Goal: Information Seeking & Learning: Find specific fact

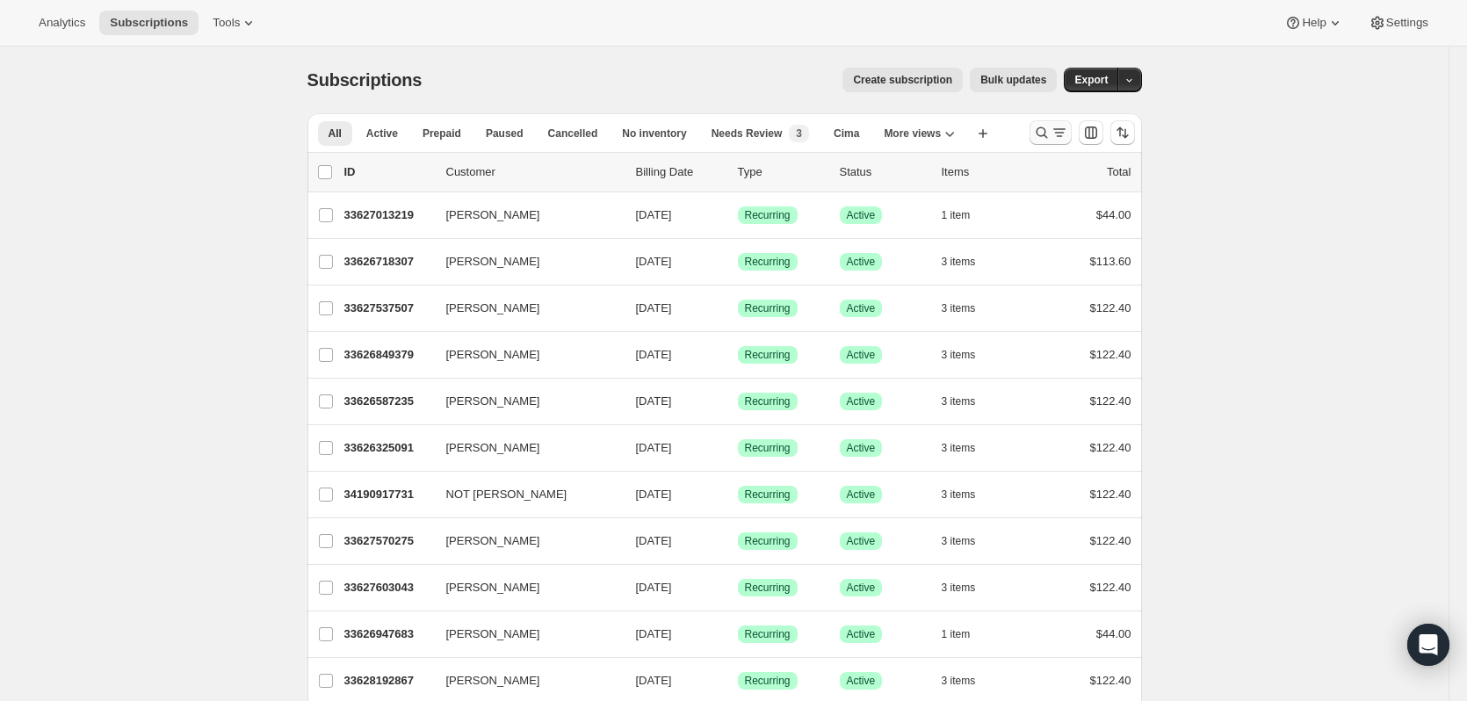
click at [1051, 131] on icon "Search and filter results" at bounding box center [1042, 133] width 18 height 18
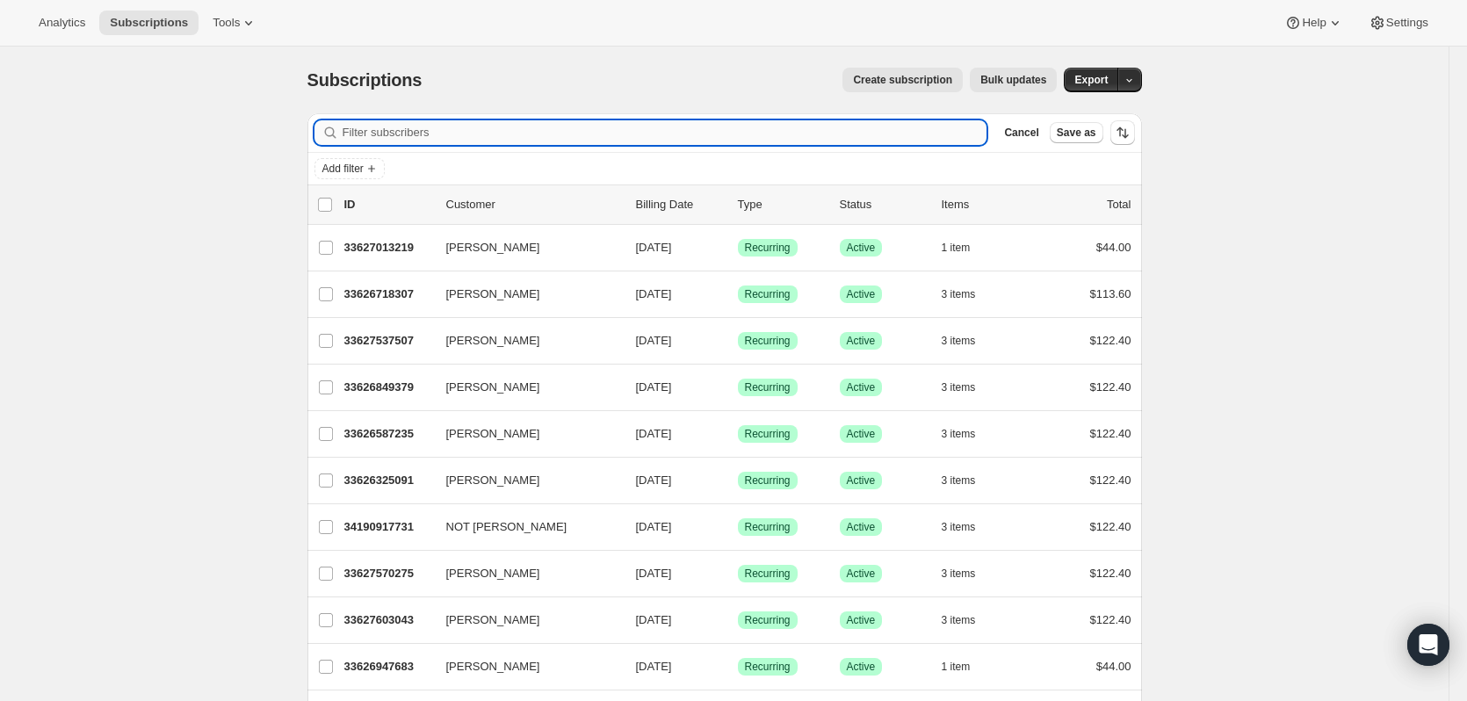
paste input "[PERSON_NAME]"
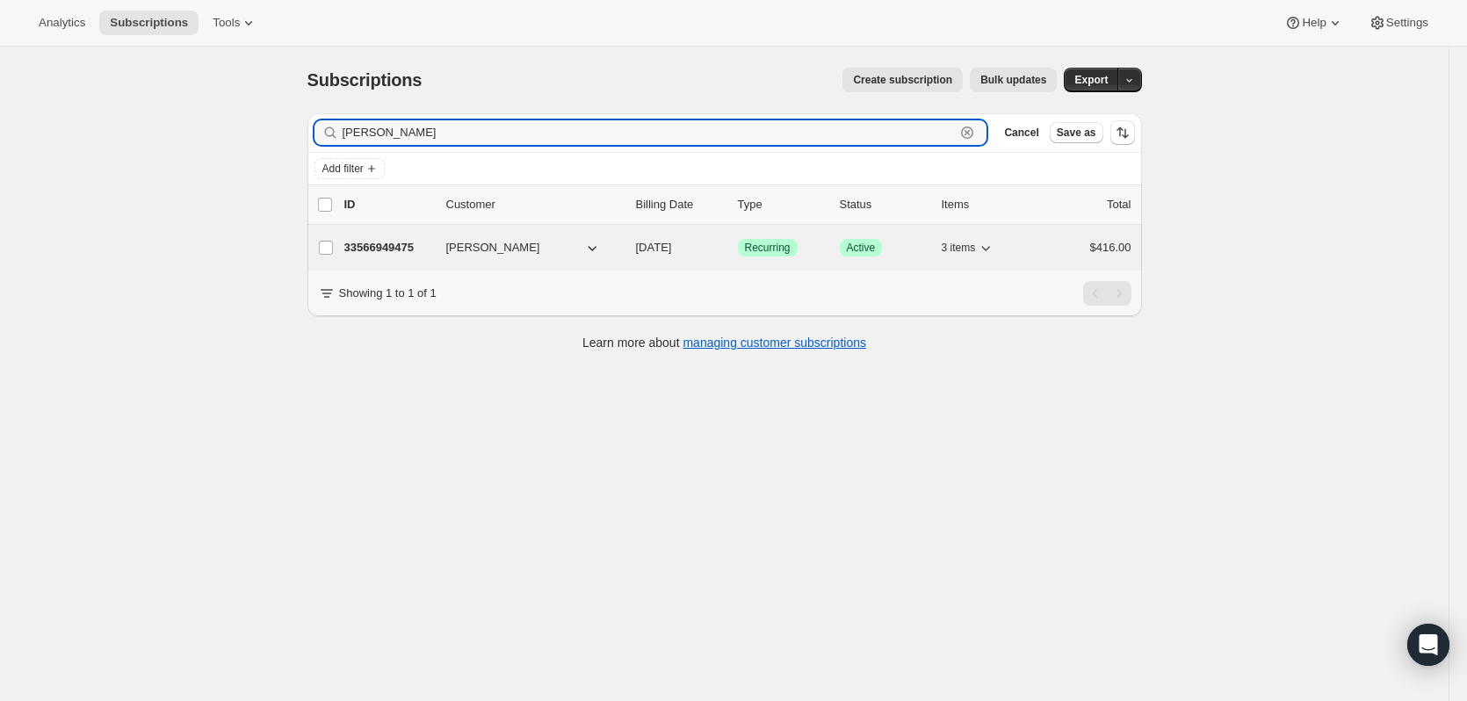
type input "[PERSON_NAME]"
click at [382, 247] on p "33566949475" at bounding box center [388, 248] width 88 height 18
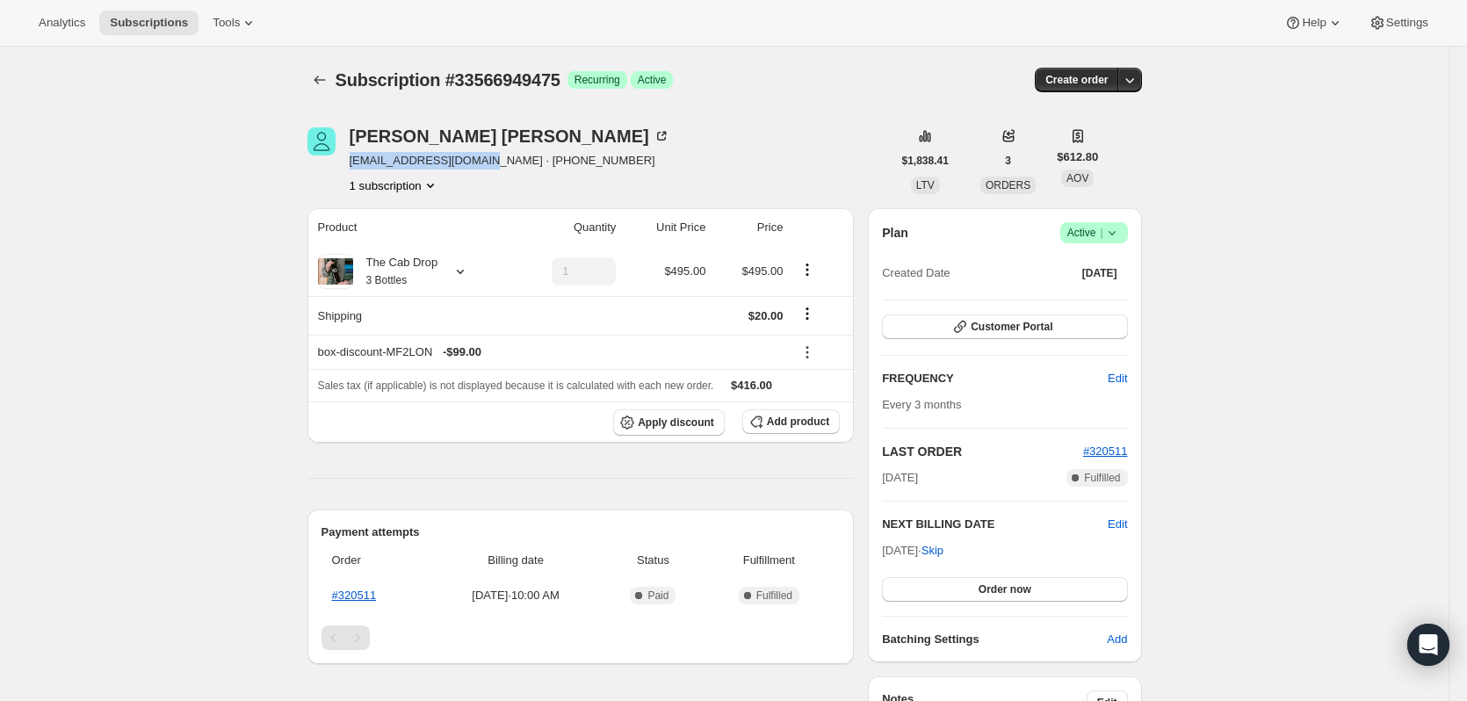
drag, startPoint x: 353, startPoint y: 162, endPoint x: 477, endPoint y: 165, distance: 123.9
click at [477, 165] on span "[EMAIL_ADDRESS][DOMAIN_NAME] · [PHONE_NUMBER]" at bounding box center [510, 161] width 321 height 18
copy span "[EMAIL_ADDRESS][DOMAIN_NAME]"
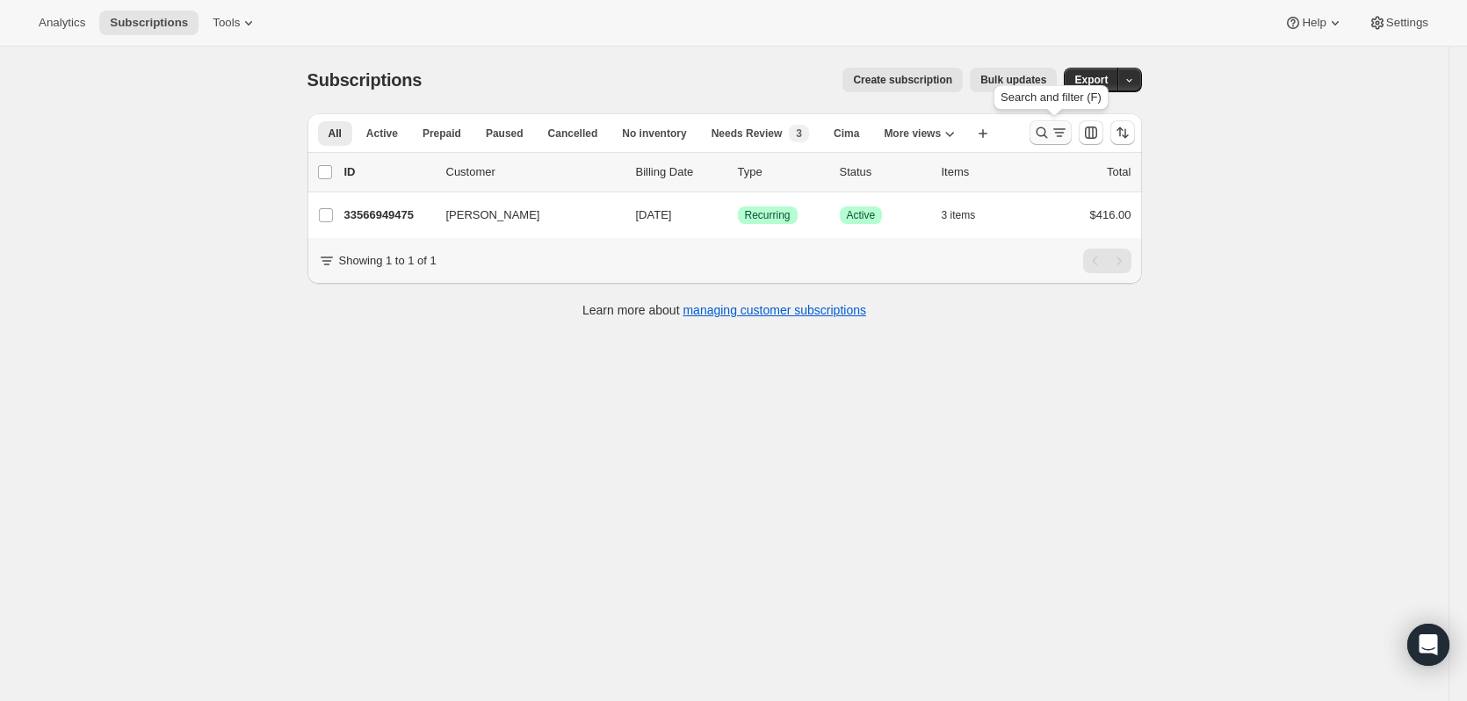
click at [1039, 134] on icon "Search and filter results" at bounding box center [1042, 133] width 18 height 18
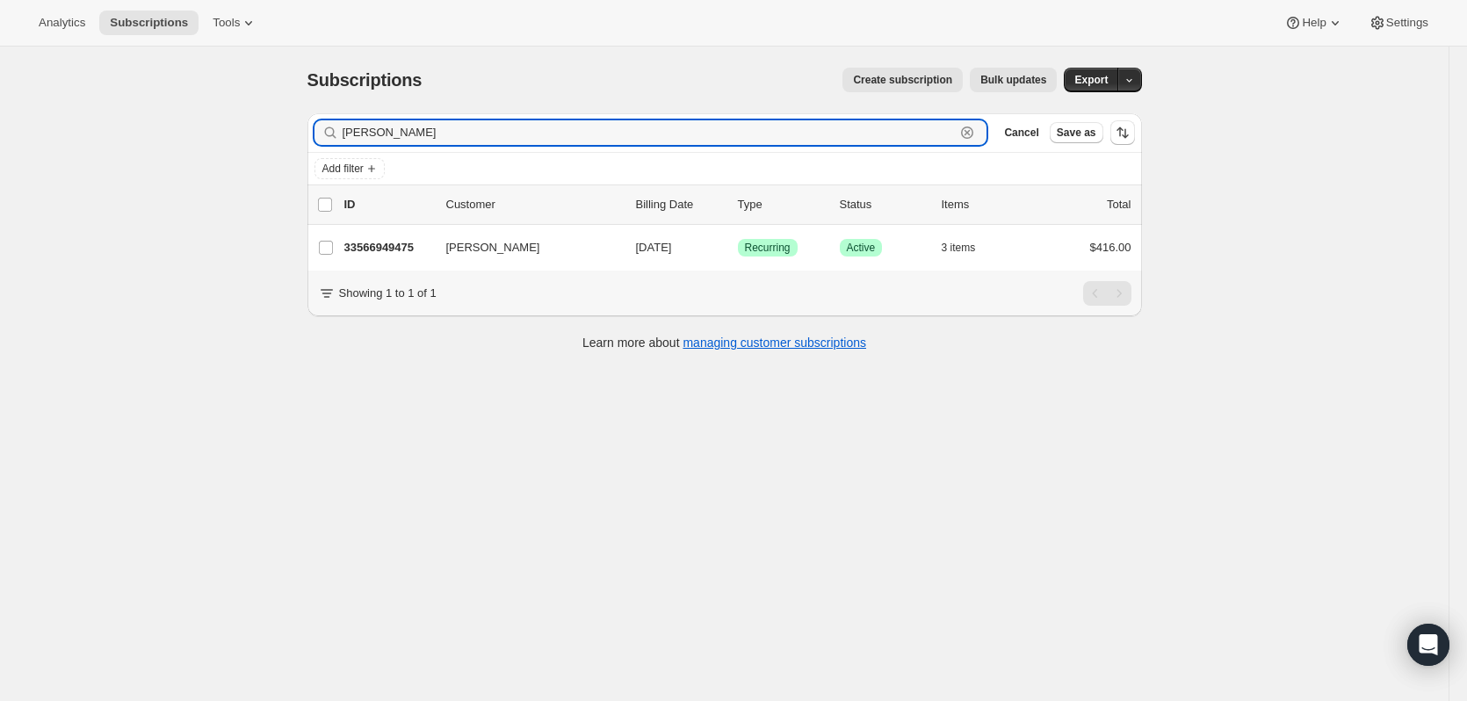
click at [972, 125] on icon "button" at bounding box center [968, 133] width 18 height 18
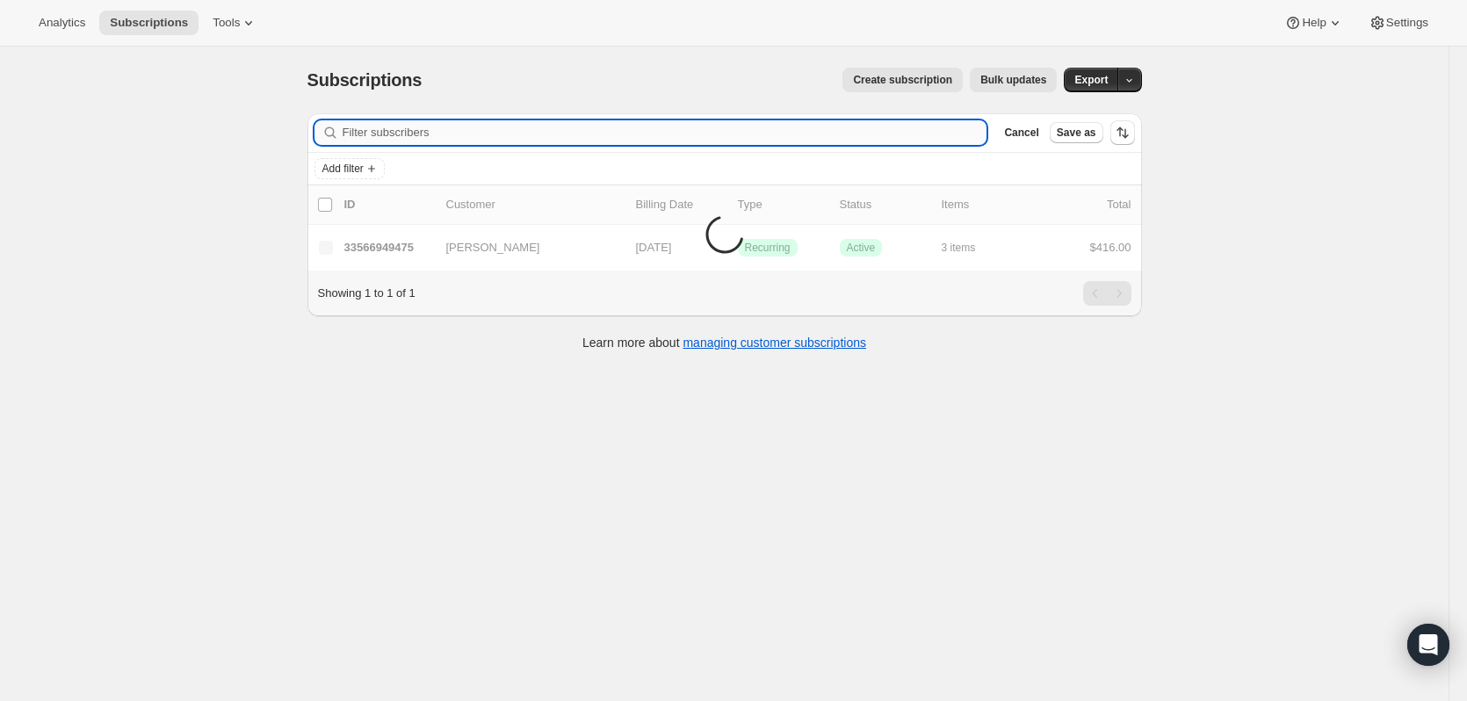
paste input "[EMAIL_ADDRESS][DOMAIN_NAME]"
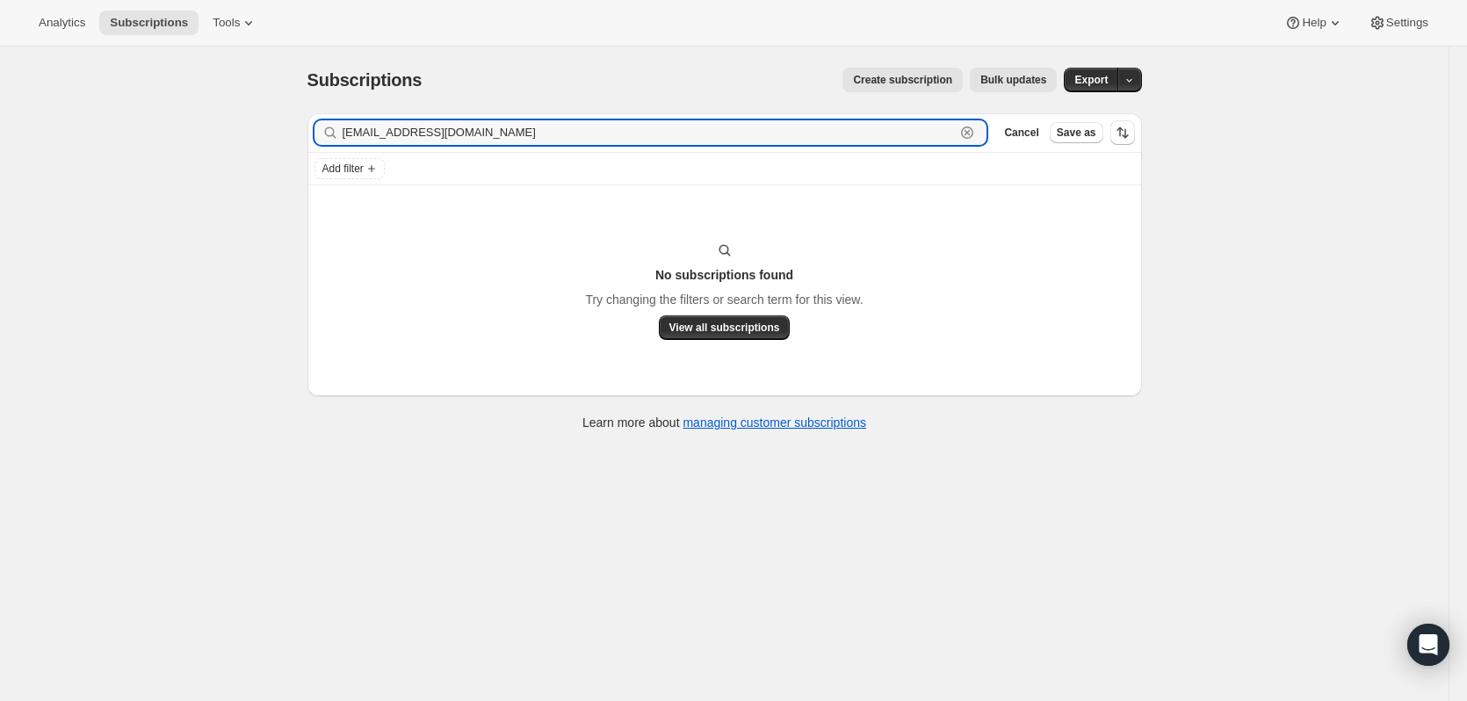
drag, startPoint x: 764, startPoint y: 143, endPoint x: 260, endPoint y: 133, distance: 504.5
click at [261, 132] on div "Subscriptions. This page is ready Subscriptions Create subscription Bulk update…" at bounding box center [724, 397] width 1449 height 701
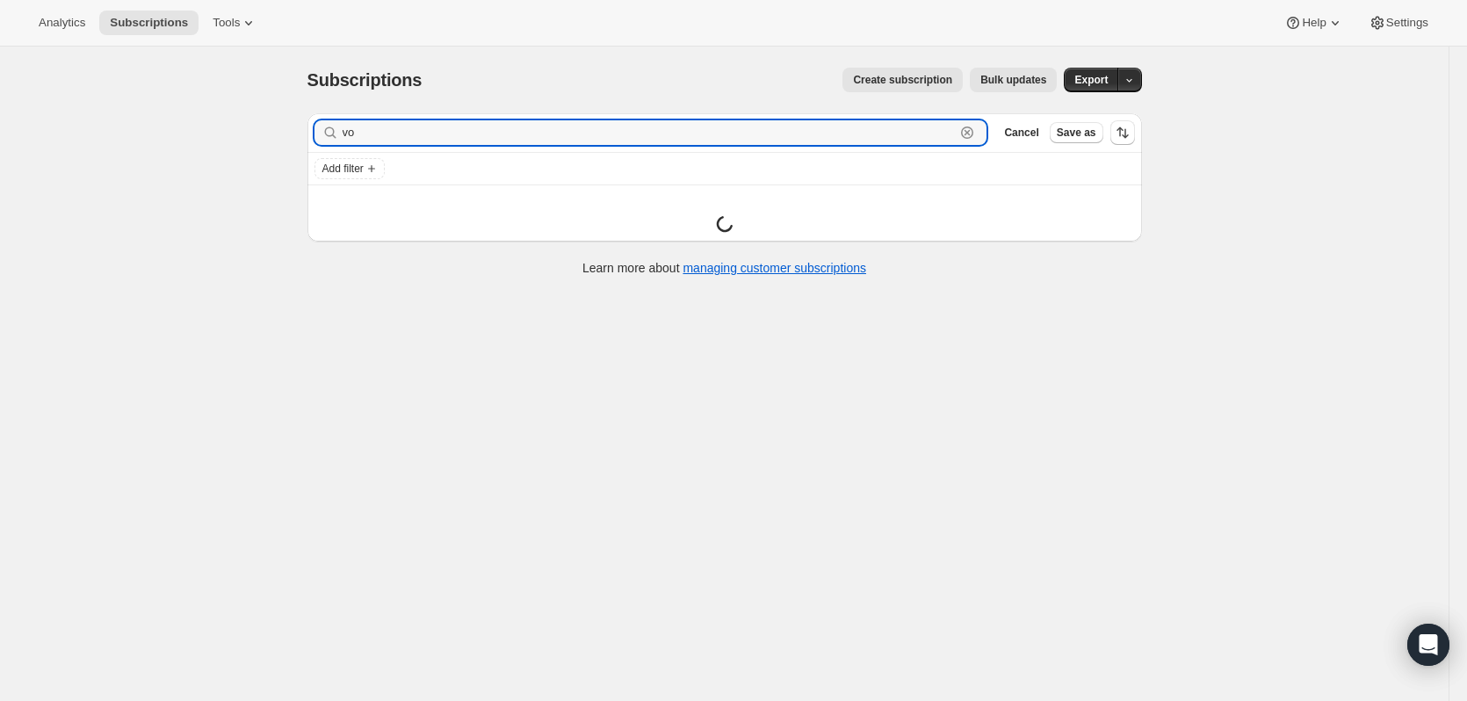
type input "v"
type input "d"
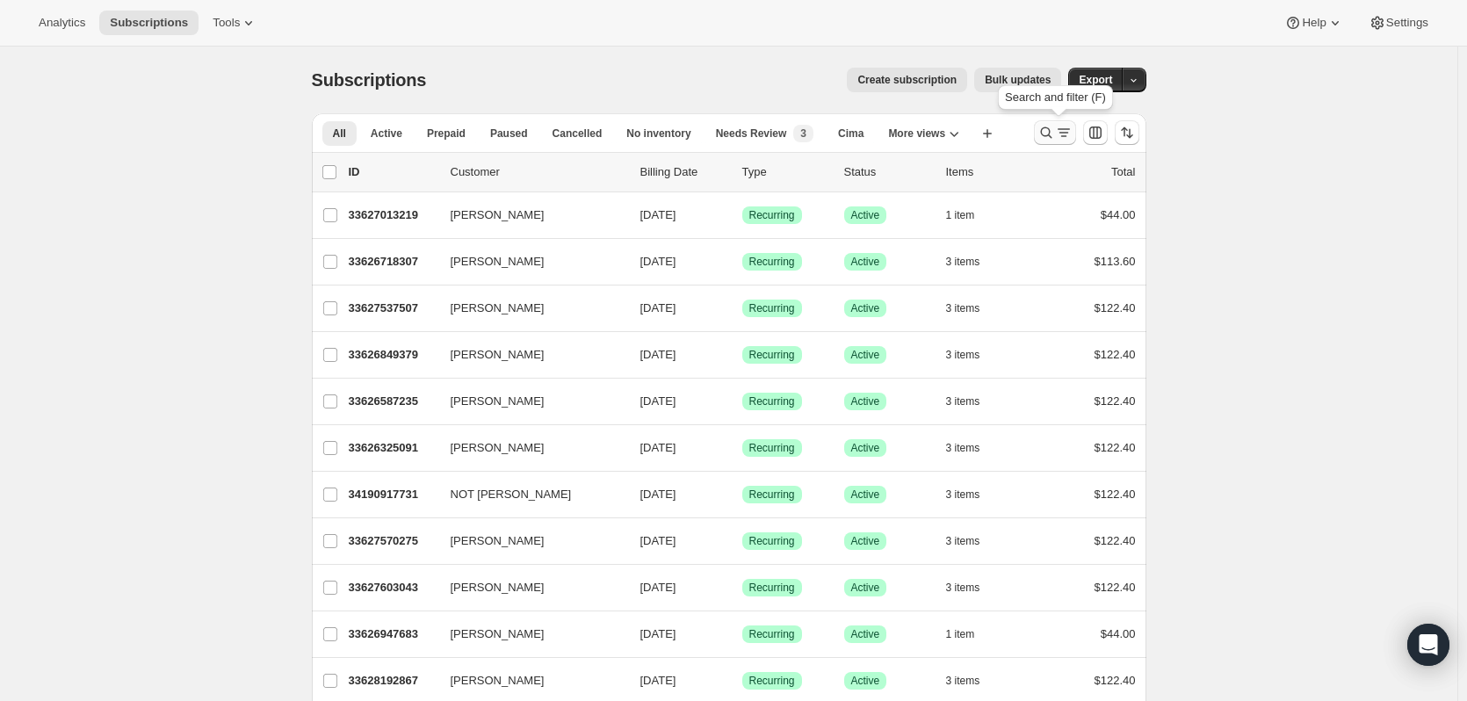
click at [1054, 131] on icon "Search and filter results" at bounding box center [1047, 133] width 18 height 18
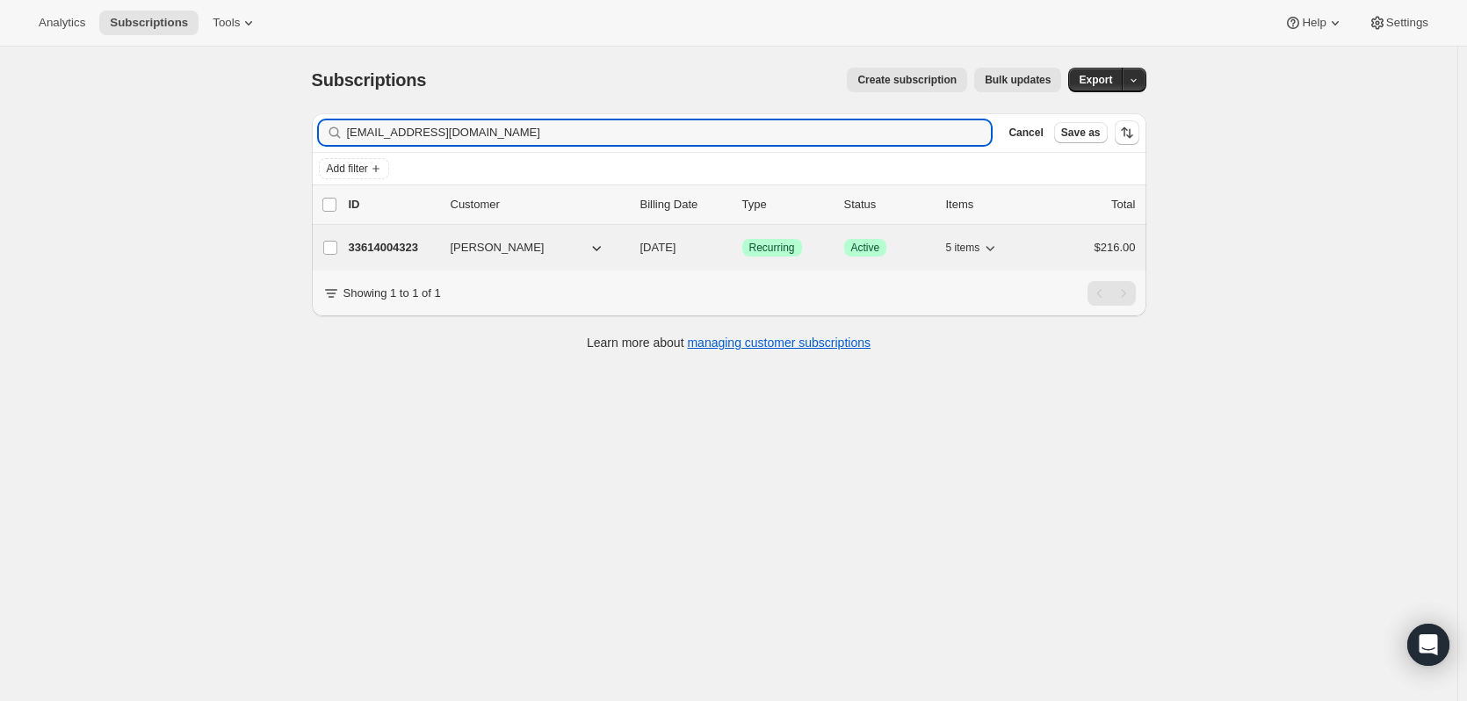
type input "[EMAIL_ADDRESS][DOMAIN_NAME]"
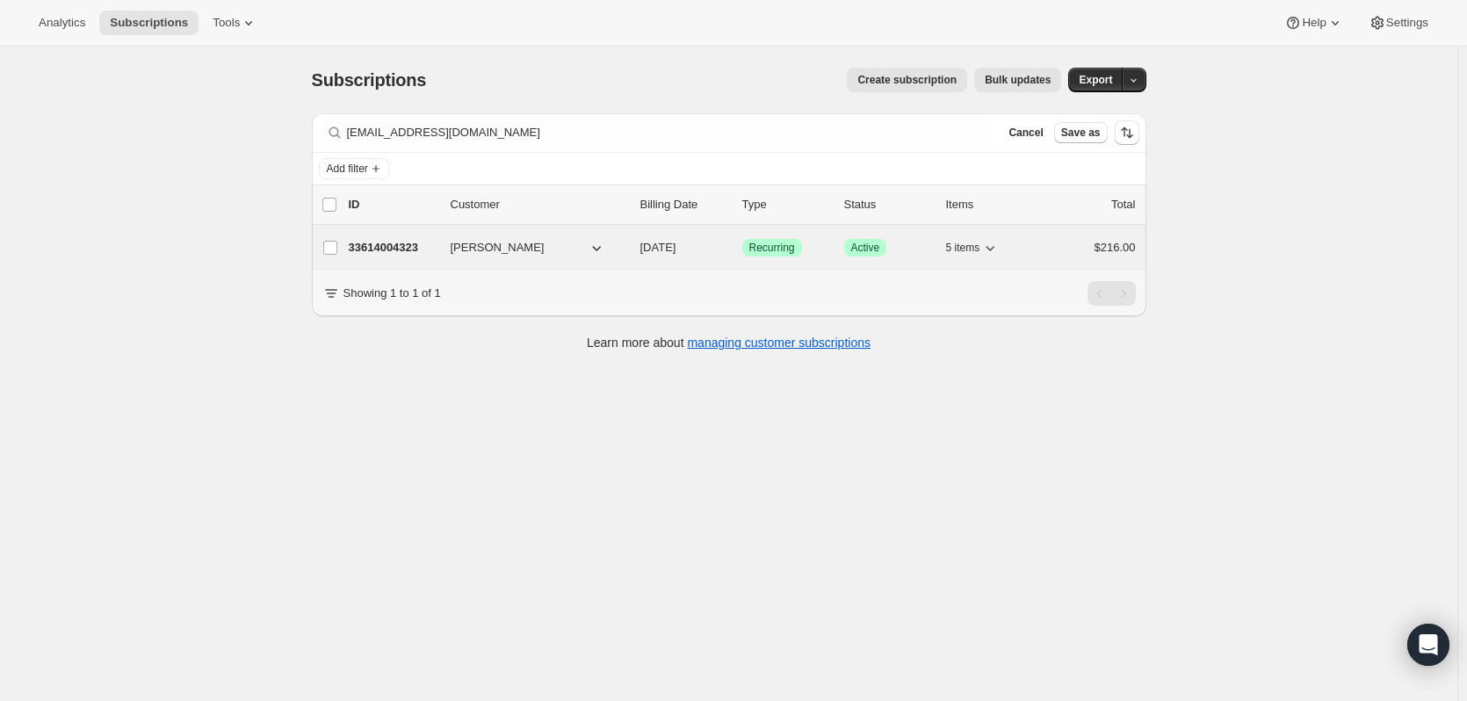
click at [388, 251] on p "33614004323" at bounding box center [393, 248] width 88 height 18
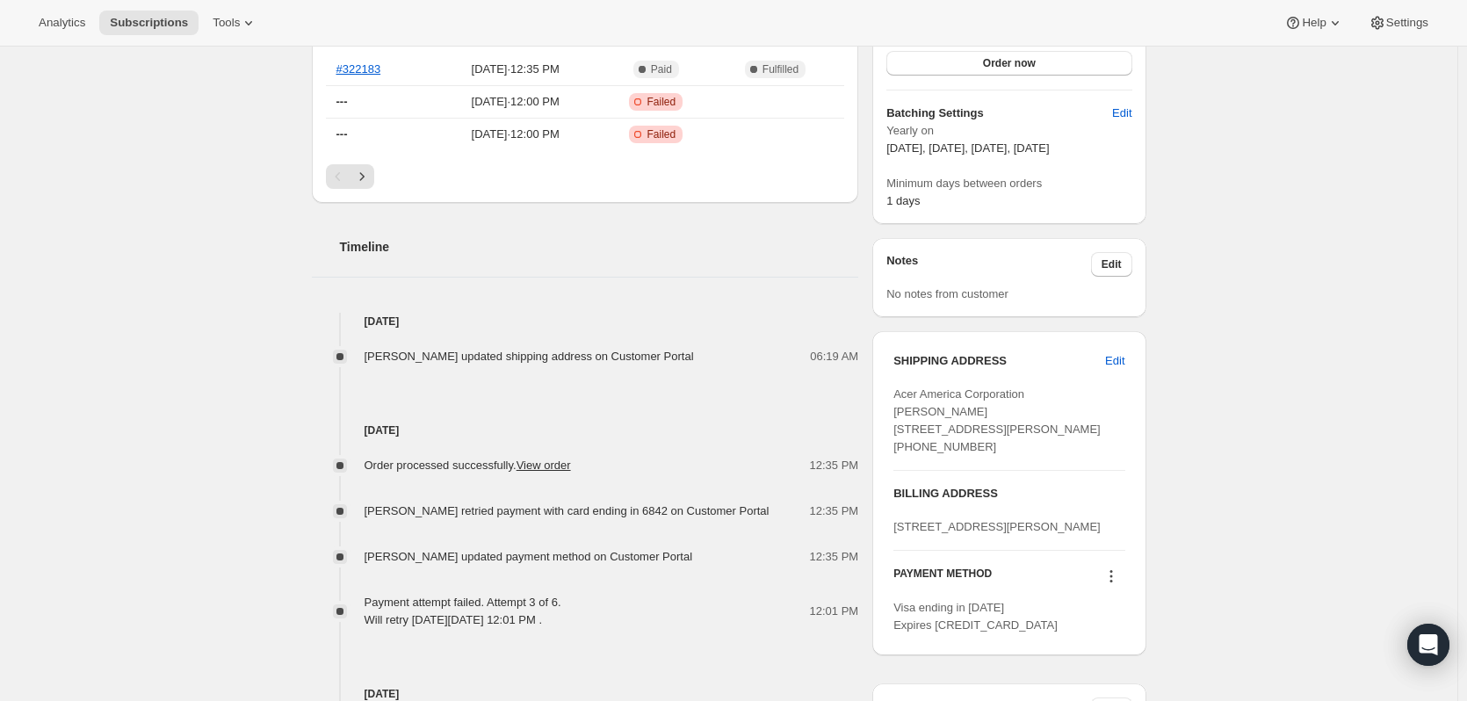
scroll to position [527, 0]
drag, startPoint x: 1053, startPoint y: 456, endPoint x: 899, endPoint y: 412, distance: 159.9
click at [899, 412] on div "Acer America Corporation [PERSON_NAME] [STREET_ADDRESS][PERSON_NAME] [PHONE_NUM…" at bounding box center [1009, 420] width 231 height 70
copy span "Acer America Corporation Laura Hafelfinger 3250 Olcott Street Santa Clara CA, 9…"
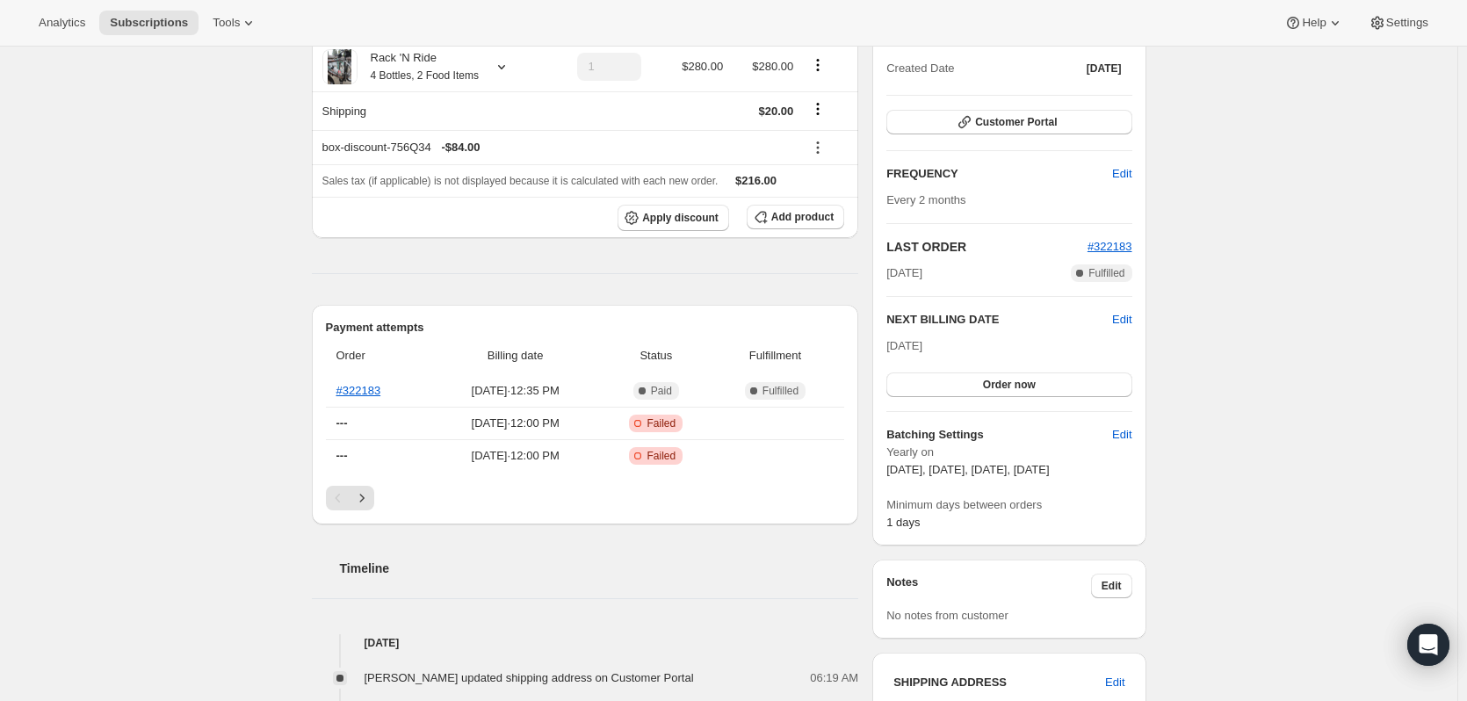
scroll to position [0, 0]
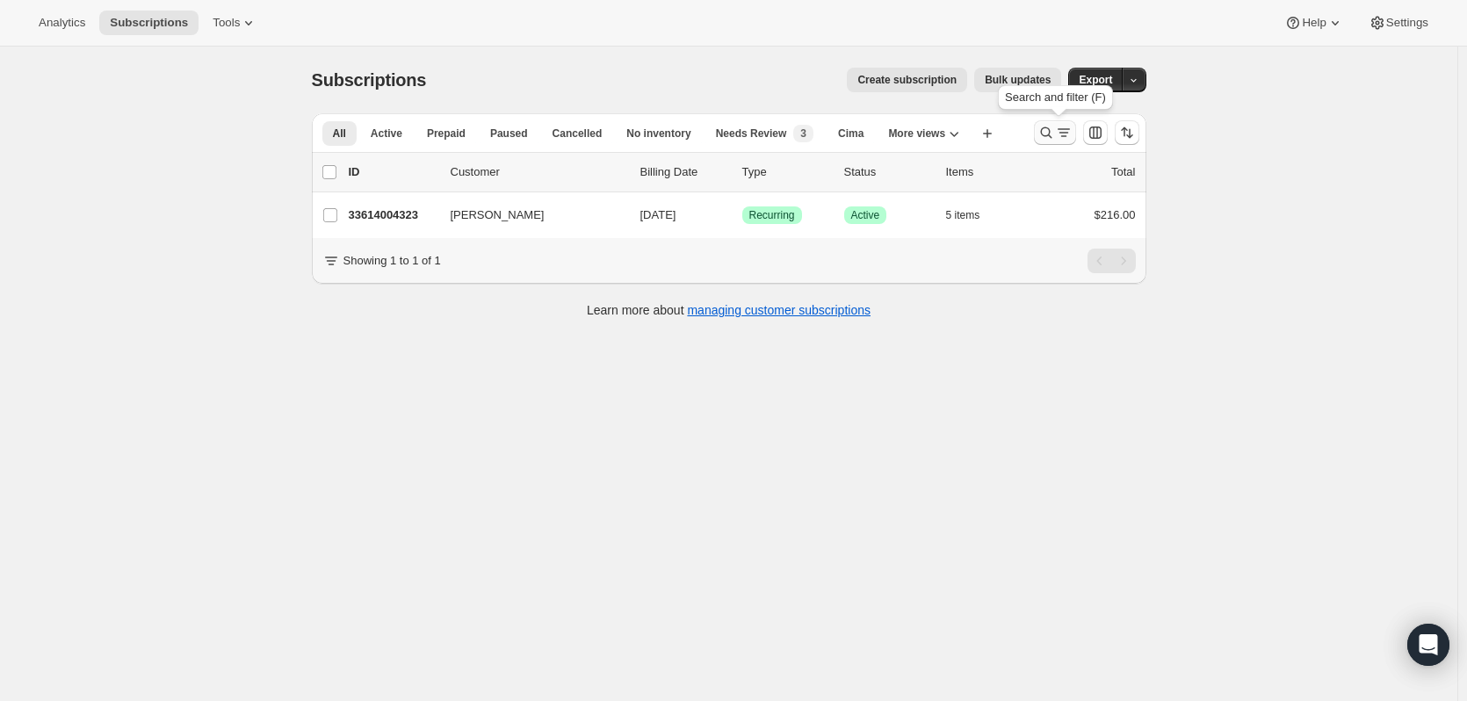
click at [1044, 127] on icon "Search and filter results" at bounding box center [1047, 133] width 18 height 18
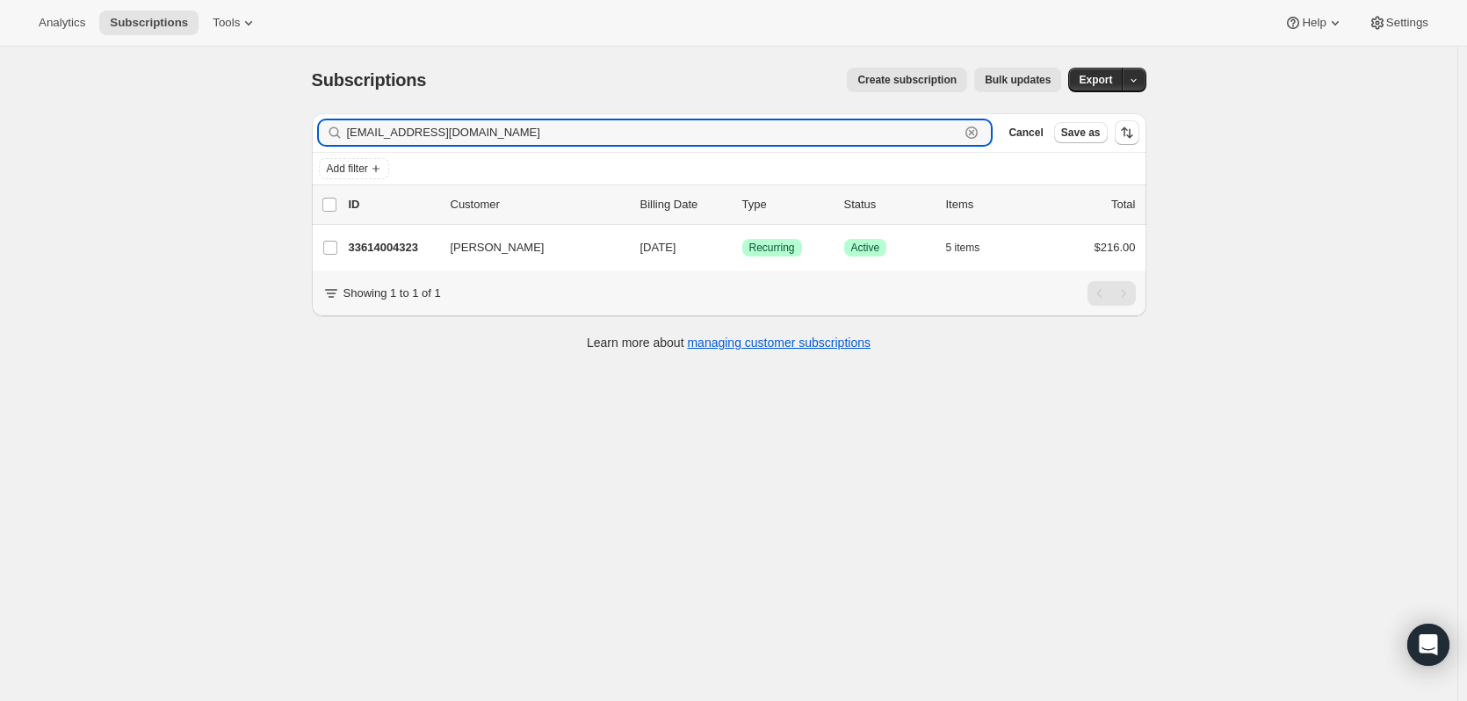
click at [975, 135] on icon "button" at bounding box center [972, 133] width 18 height 18
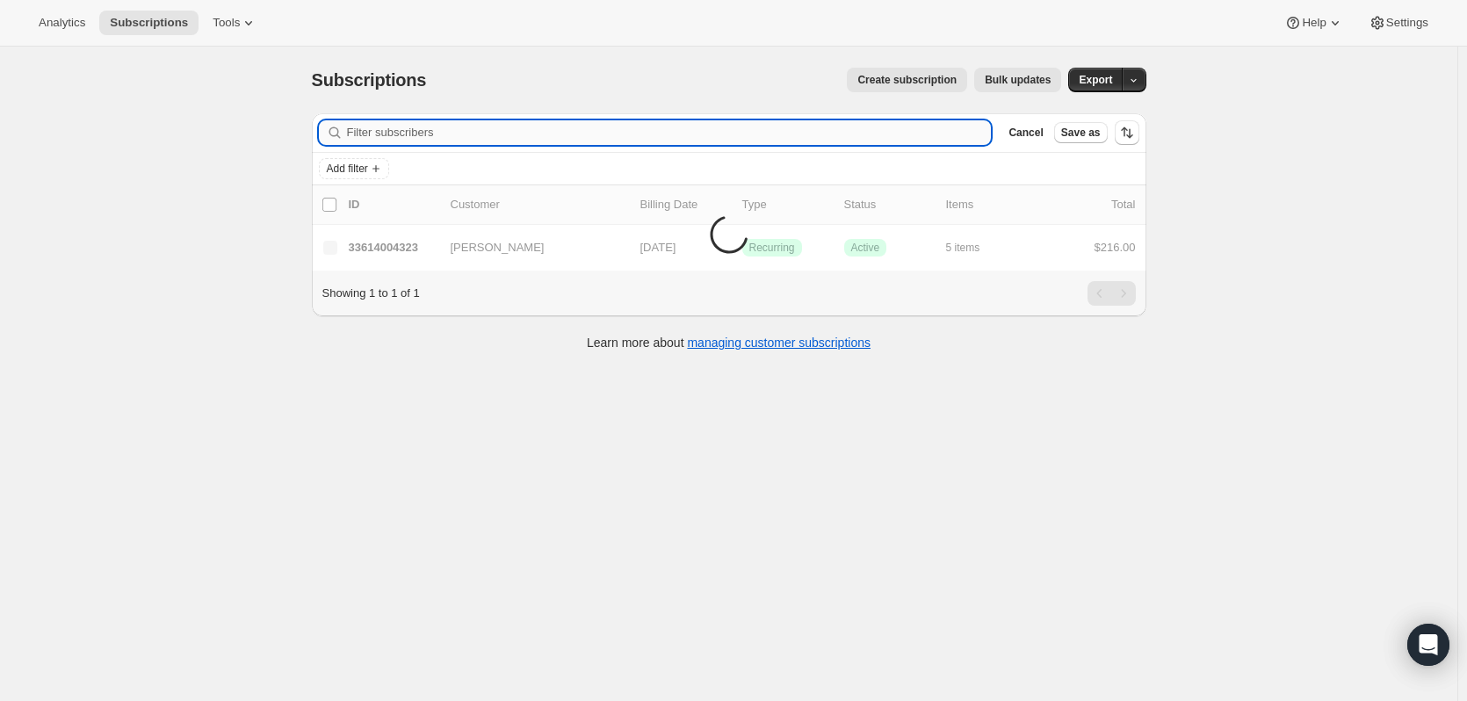
paste input "Buttkus"
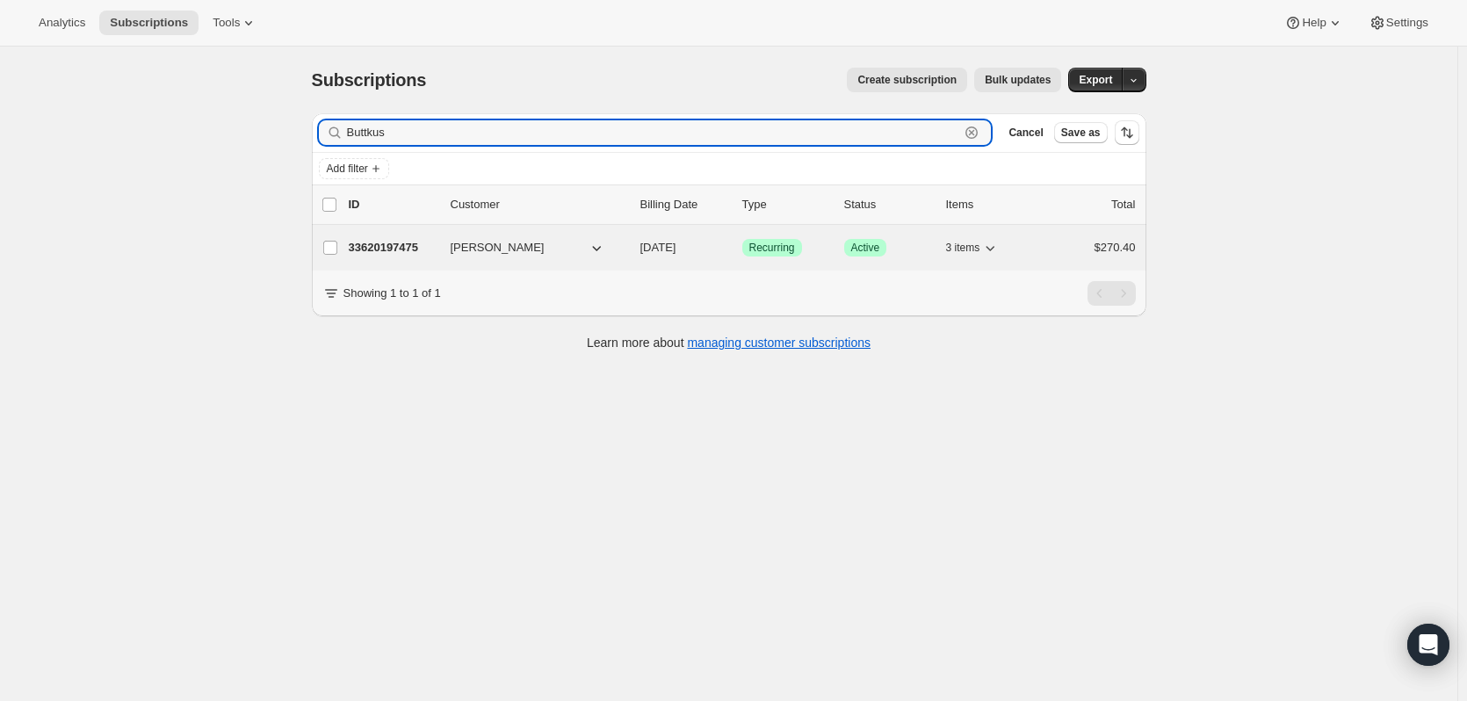
type input "Buttkus"
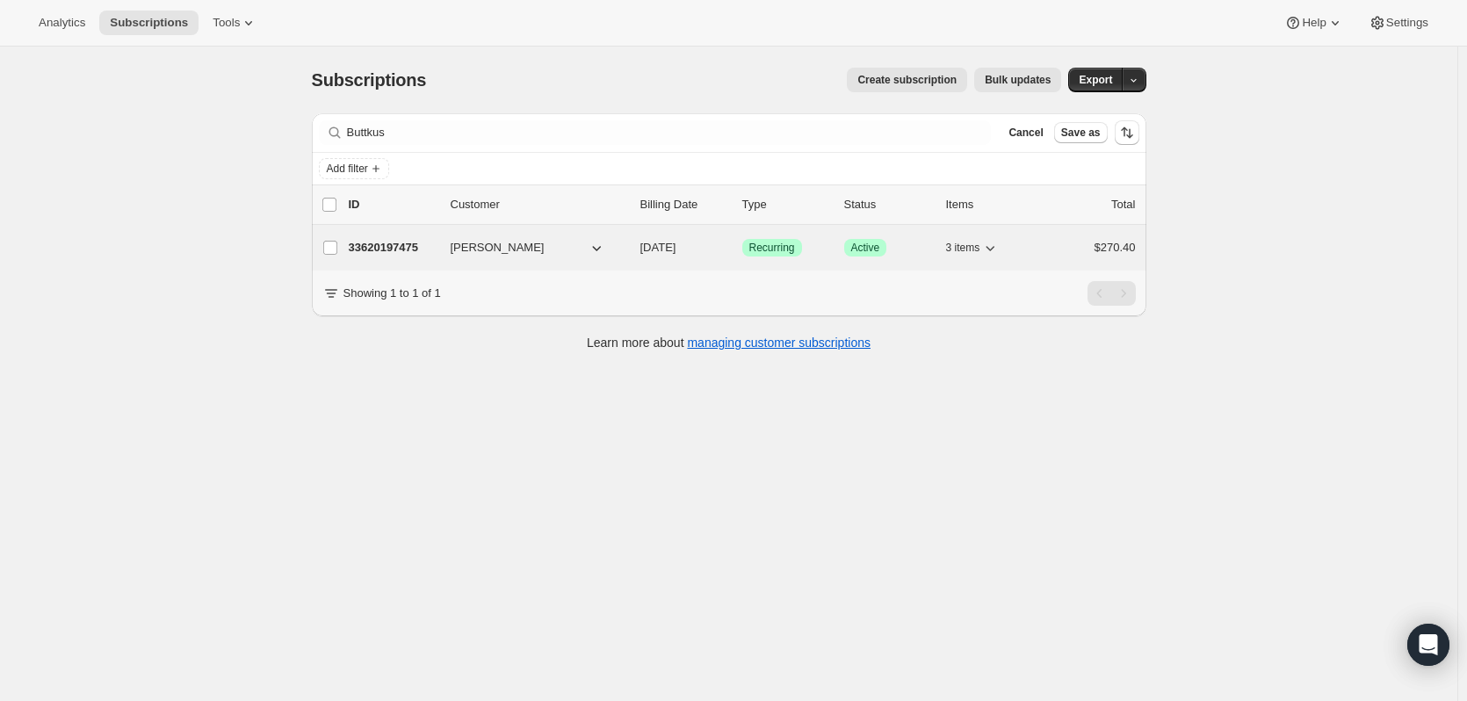
click at [418, 247] on p "33620197475" at bounding box center [393, 248] width 88 height 18
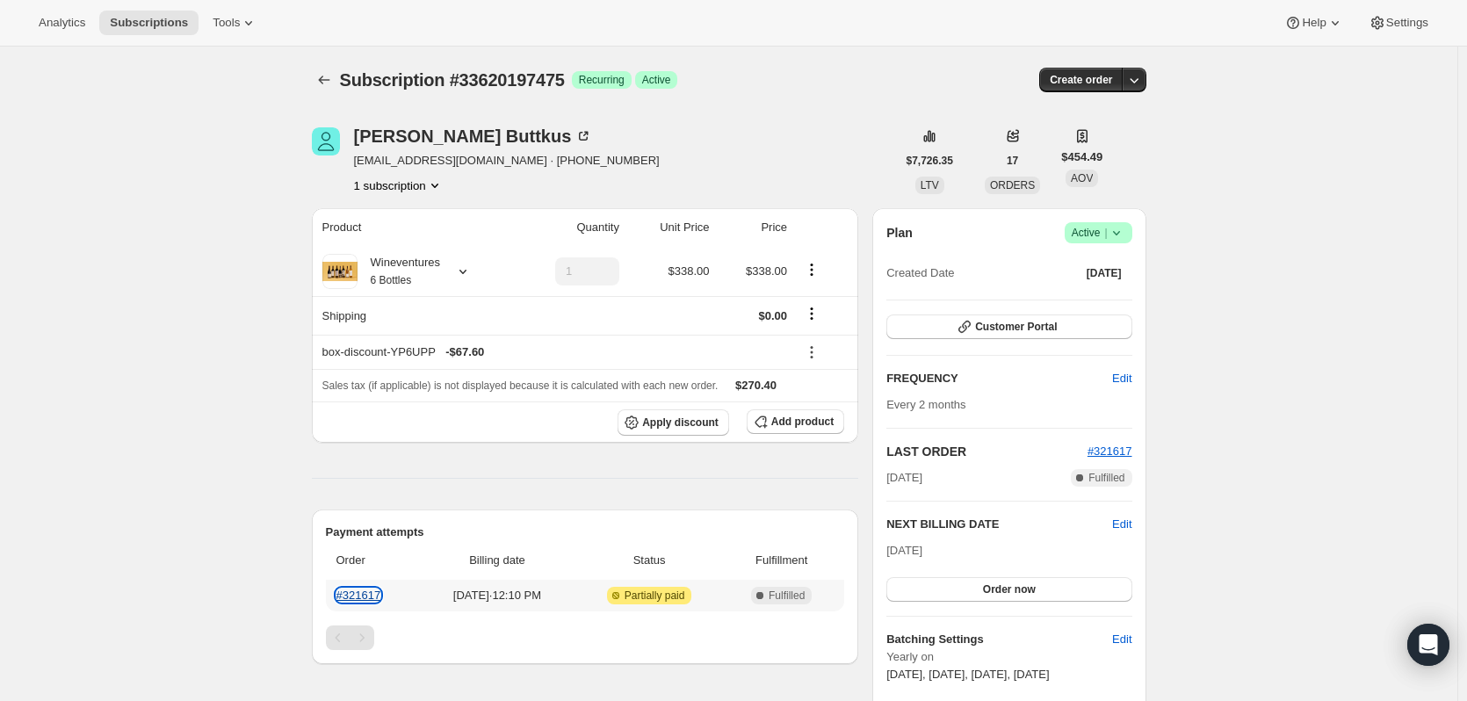
click at [374, 596] on link "#321617" at bounding box center [359, 595] width 45 height 13
